Goal: Navigation & Orientation: Find specific page/section

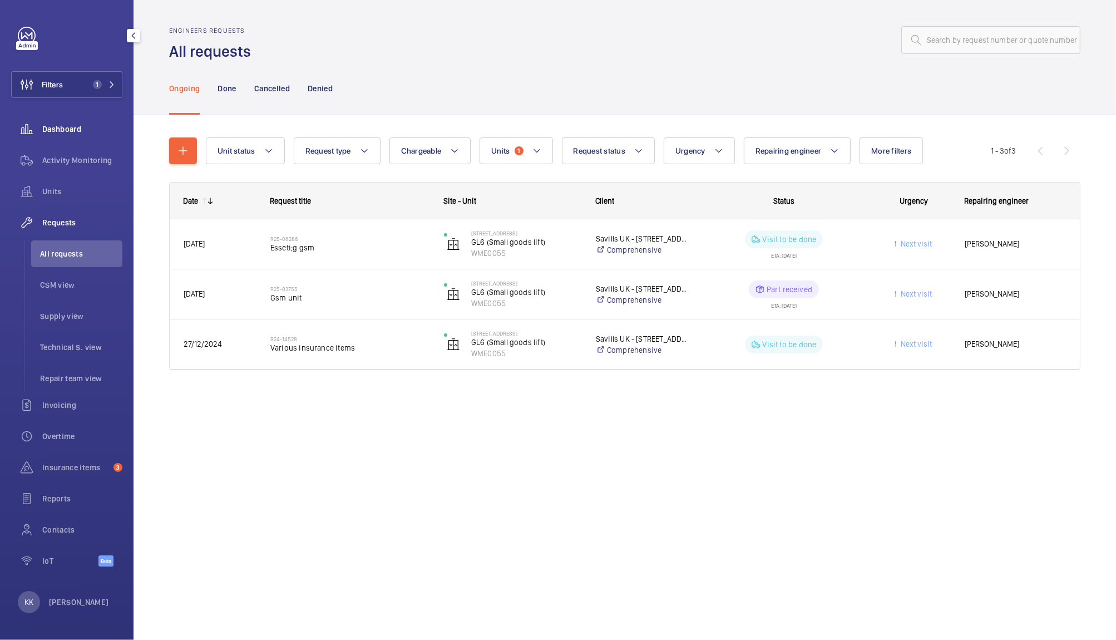
click at [61, 132] on span "Dashboard" at bounding box center [82, 129] width 80 height 11
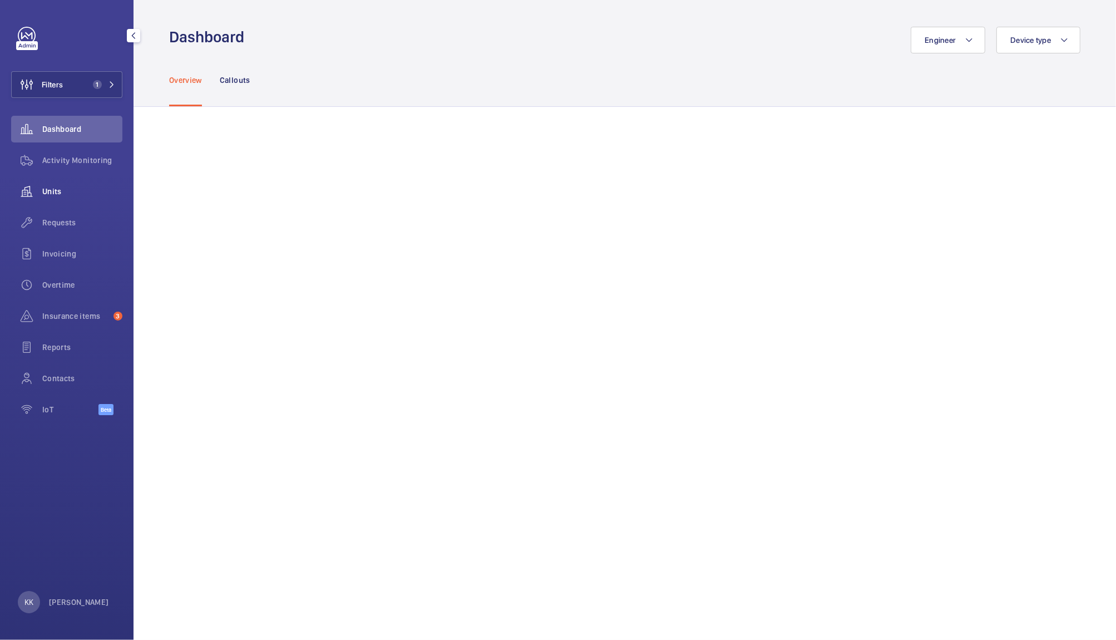
click at [66, 193] on span "Units" at bounding box center [82, 191] width 80 height 11
